Goal: Complete application form

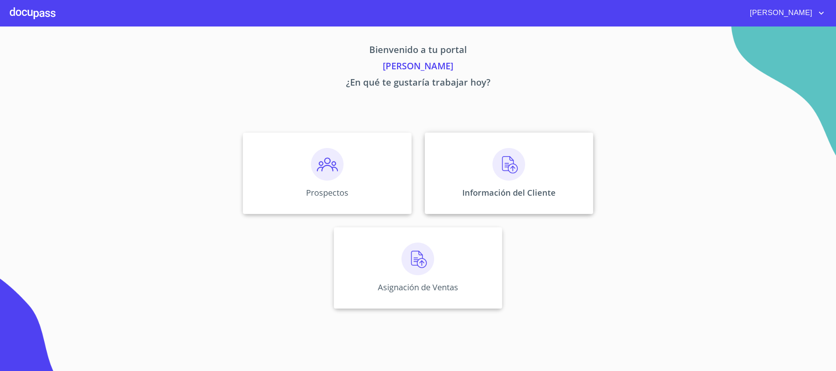
click at [514, 170] on img at bounding box center [508, 164] width 33 height 33
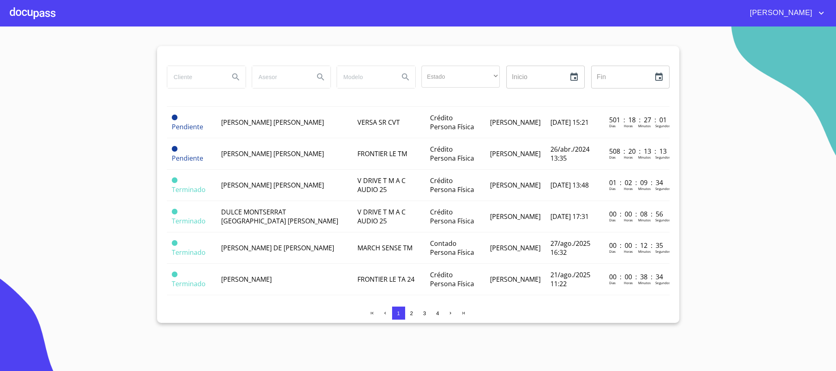
scroll to position [614, 0]
click at [413, 313] on span "2" at bounding box center [411, 313] width 7 height 7
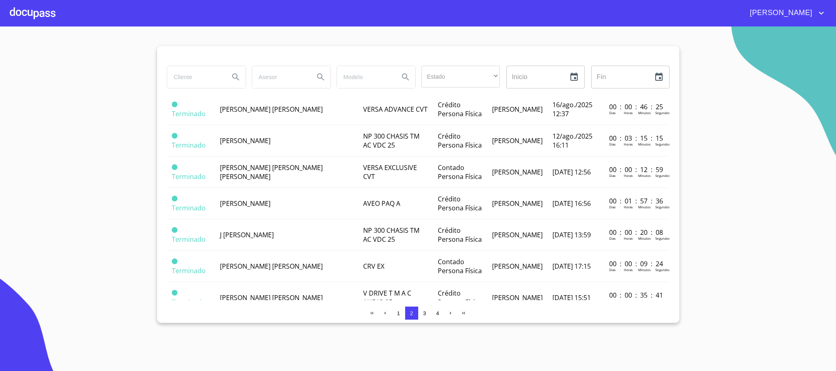
scroll to position [122, 0]
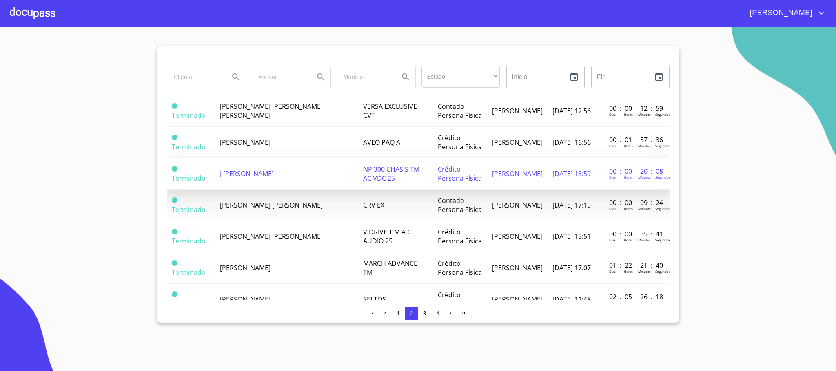
click at [246, 169] on span "J [PERSON_NAME]" at bounding box center [247, 173] width 54 height 9
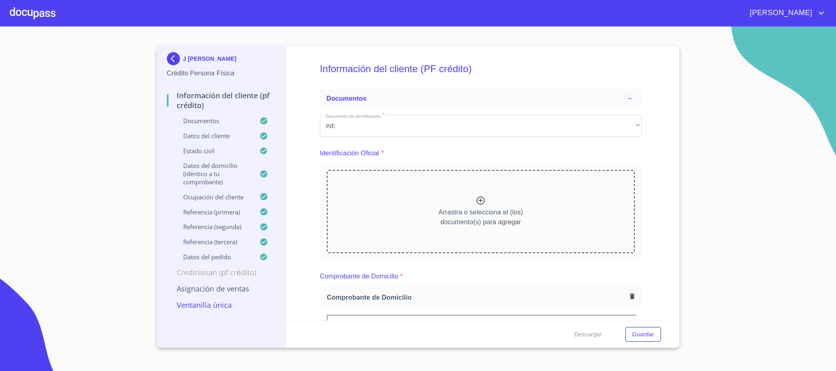
click at [476, 204] on icon at bounding box center [481, 201] width 10 height 10
click at [476, 201] on icon at bounding box center [481, 201] width 10 height 10
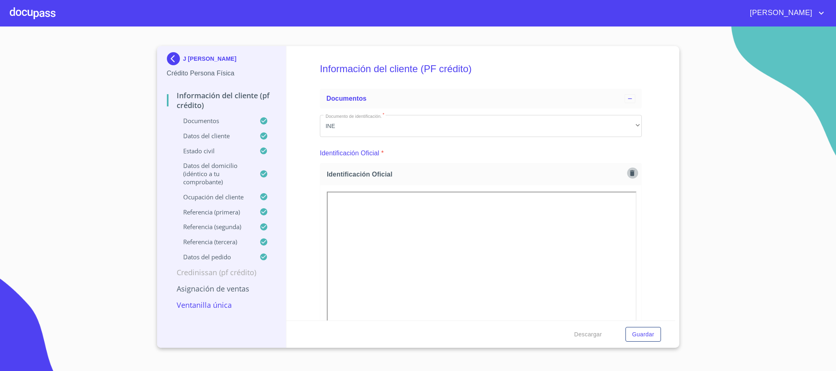
click at [627, 168] on button "button" at bounding box center [631, 173] width 11 height 11
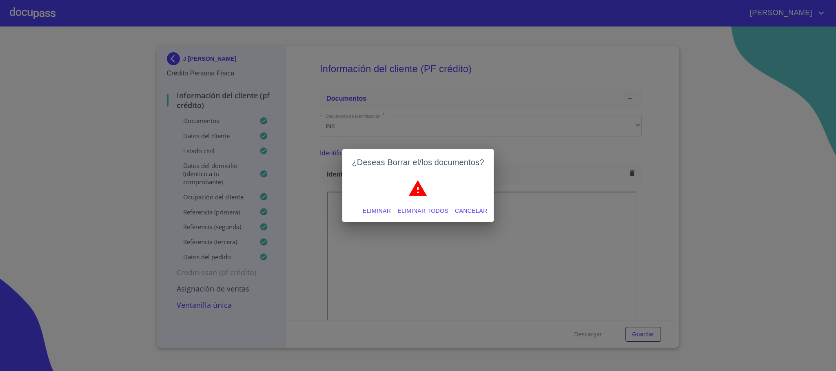
click at [367, 211] on span "Eliminar" at bounding box center [377, 211] width 28 height 10
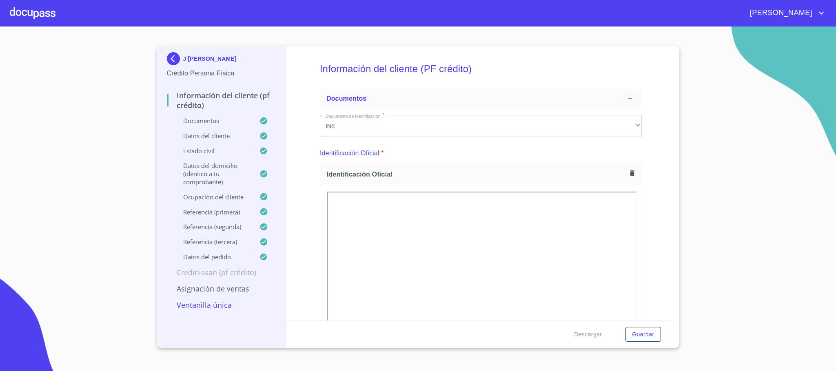
click at [626, 174] on button "button" at bounding box center [631, 173] width 11 height 11
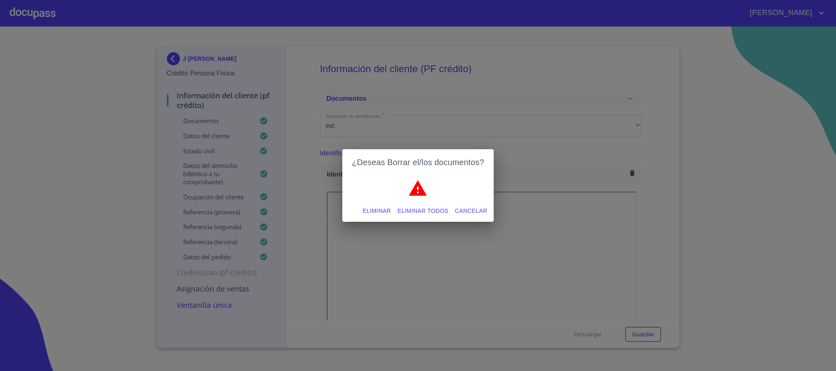
click at [381, 210] on span "Eliminar" at bounding box center [377, 211] width 28 height 10
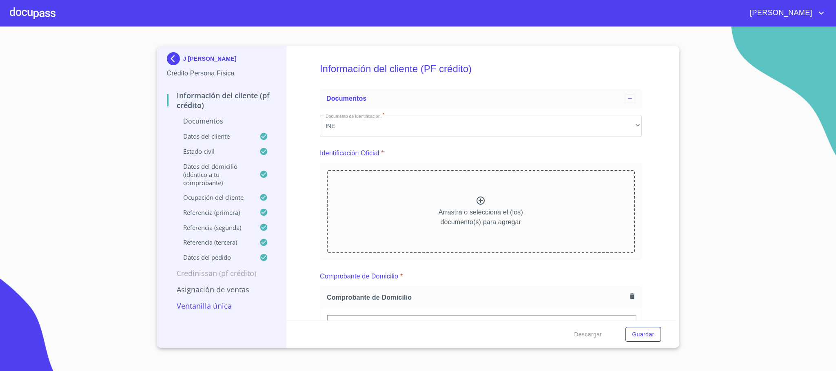
click at [476, 204] on icon at bounding box center [481, 201] width 10 height 10
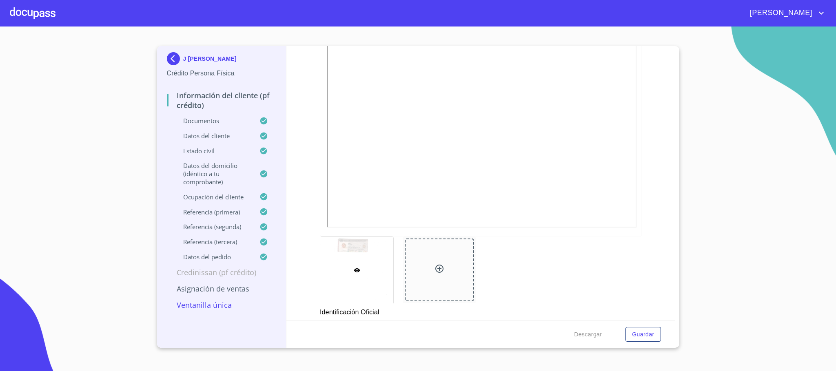
scroll to position [367, 0]
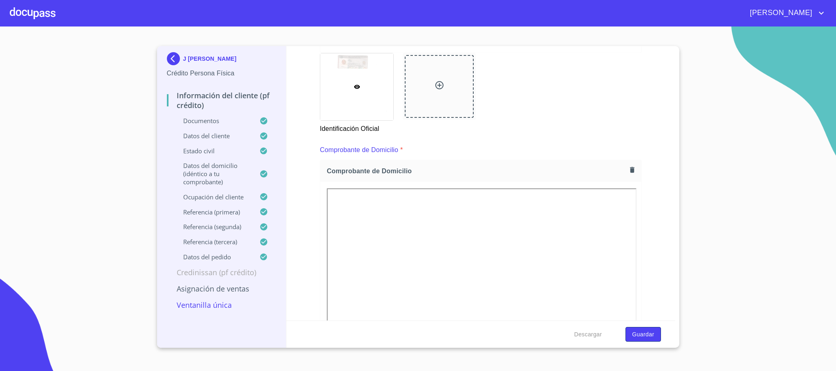
click at [639, 334] on span "Guardar" at bounding box center [643, 335] width 22 height 10
